Goal: Task Accomplishment & Management: Complete application form

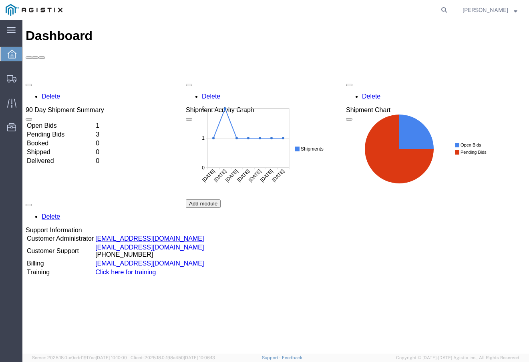
click at [28, 54] on span "Dashboard" at bounding box center [25, 54] width 6 height 16
click at [95, 122] on td "Open Bids" at bounding box center [60, 126] width 68 height 8
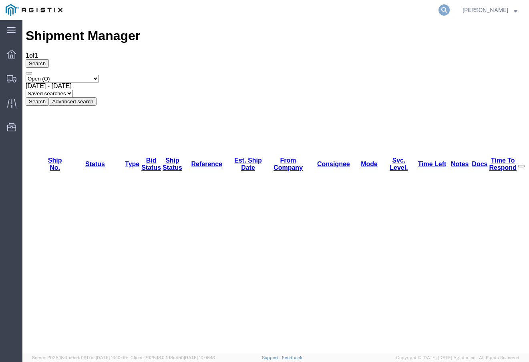
click at [450, 8] on icon at bounding box center [444, 9] width 11 height 11
click at [413, 12] on input "search" at bounding box center [317, 9] width 244 height 19
type input "56731431"
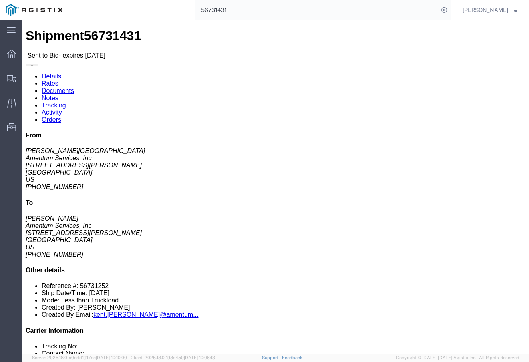
click link "Rates"
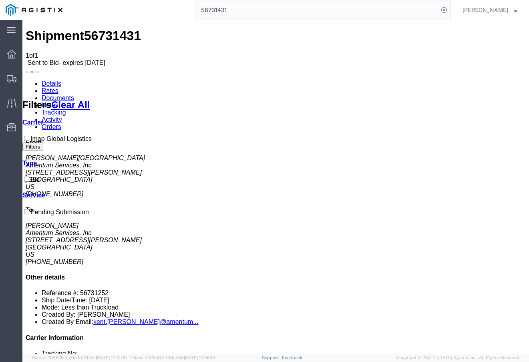
click at [48, 80] on link "Details" at bounding box center [52, 83] width 20 height 7
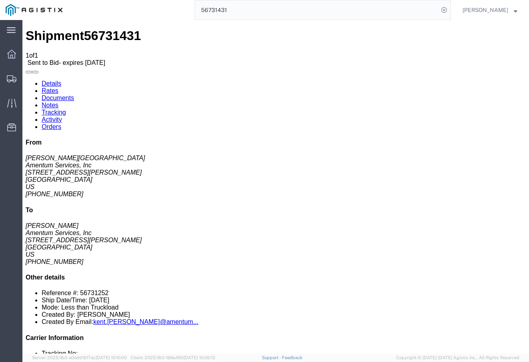
click link "Enter / Modify Bid"
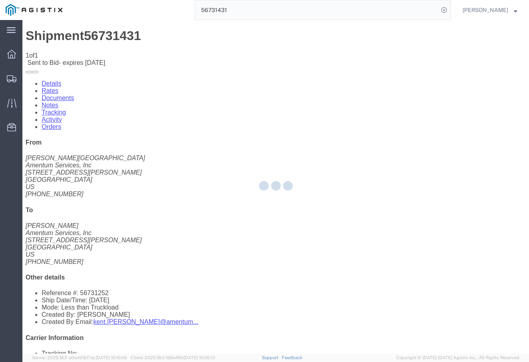
select select "23073"
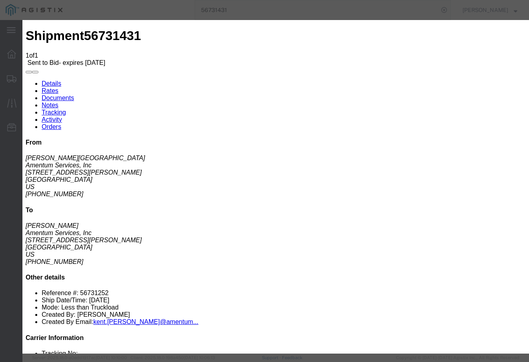
click select "Select Air Ocean TL Standard 3 - 5 Day"
select select "42723"
click select "Select Air Ocean TL Standard 3 - 5 Day"
click input "text"
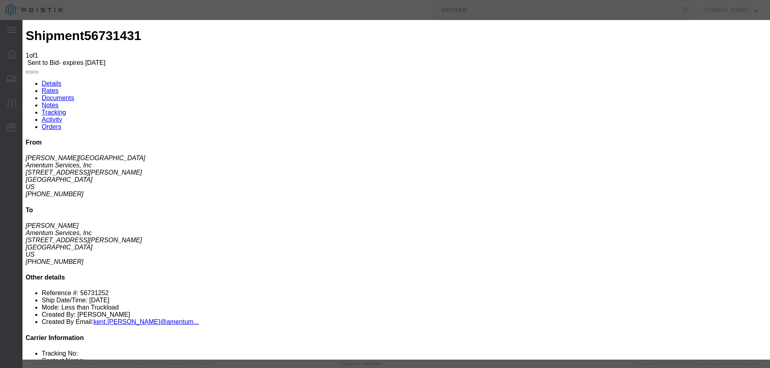
type input "56731431"
click select "Select Air Less than Truckload Multi-Leg Ocean Freight Rail Small Parcel Truckl…"
select select "TL"
click select "Select Air Less than Truckload Multi-Leg Ocean Freight Rail Small Parcel Truckl…"
click input "number"
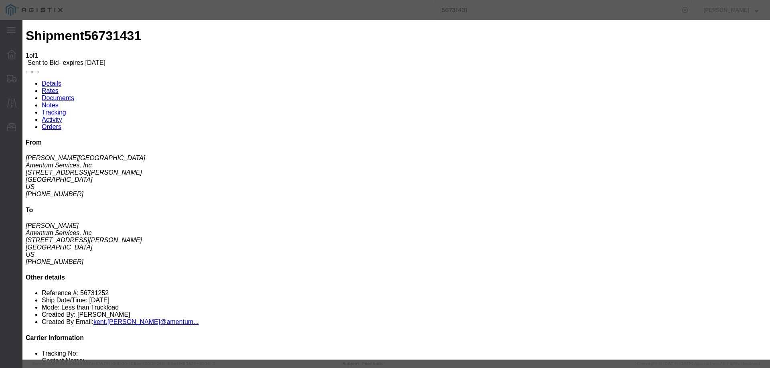
click input "56731431"
type input "1800"
click textarea
type textarea "STRAIGHT TRUCK WITH STACKABLE FREIGHT"
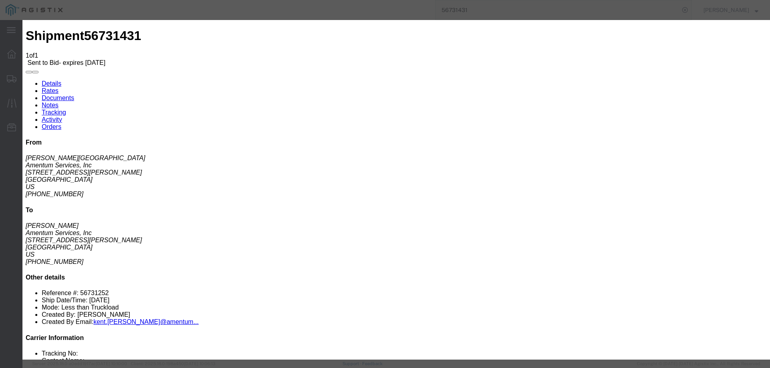
click button "Submit"
